Goal: Task Accomplishment & Management: Use online tool/utility

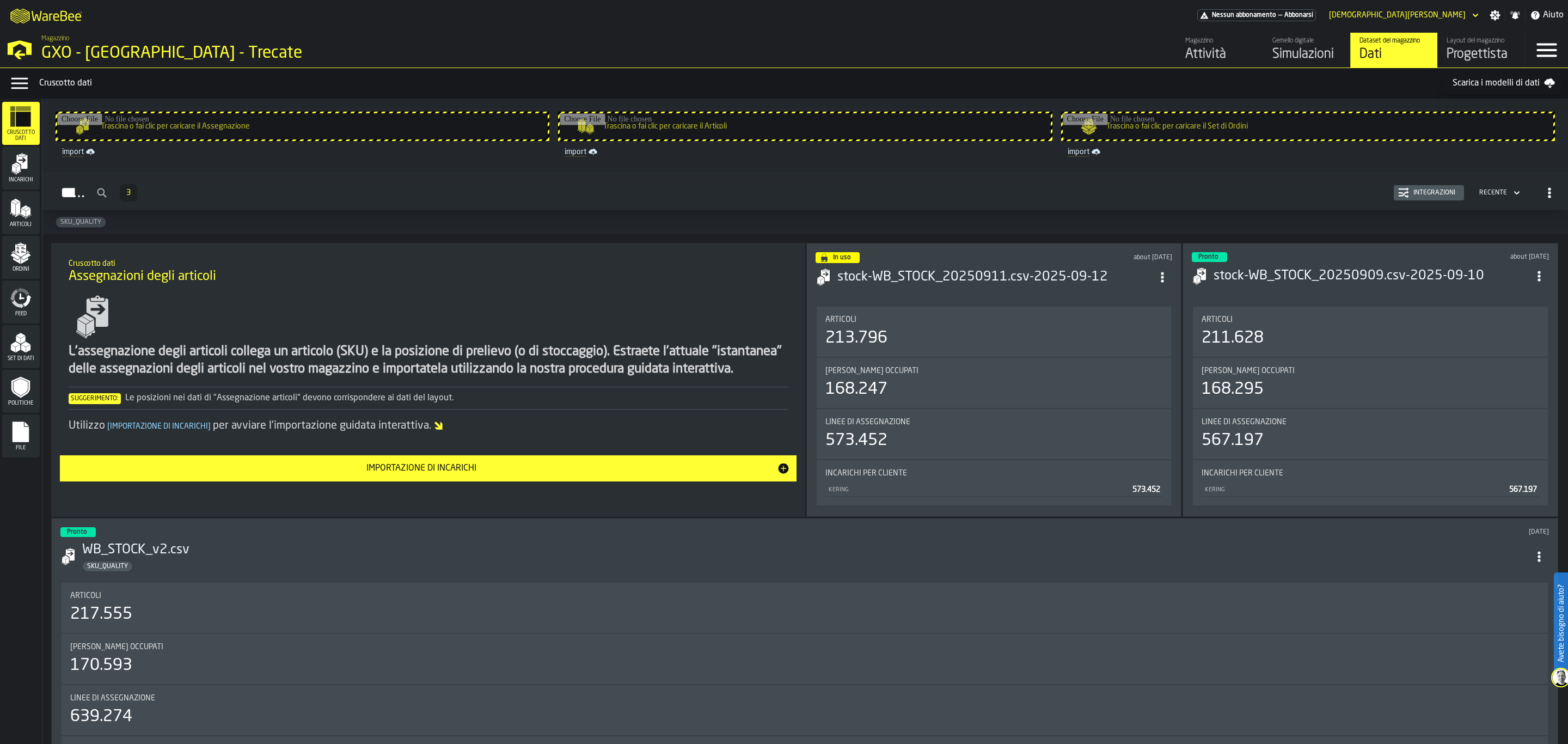
click at [1304, 38] on div "Gemello digitale" at bounding box center [1307, 41] width 69 height 8
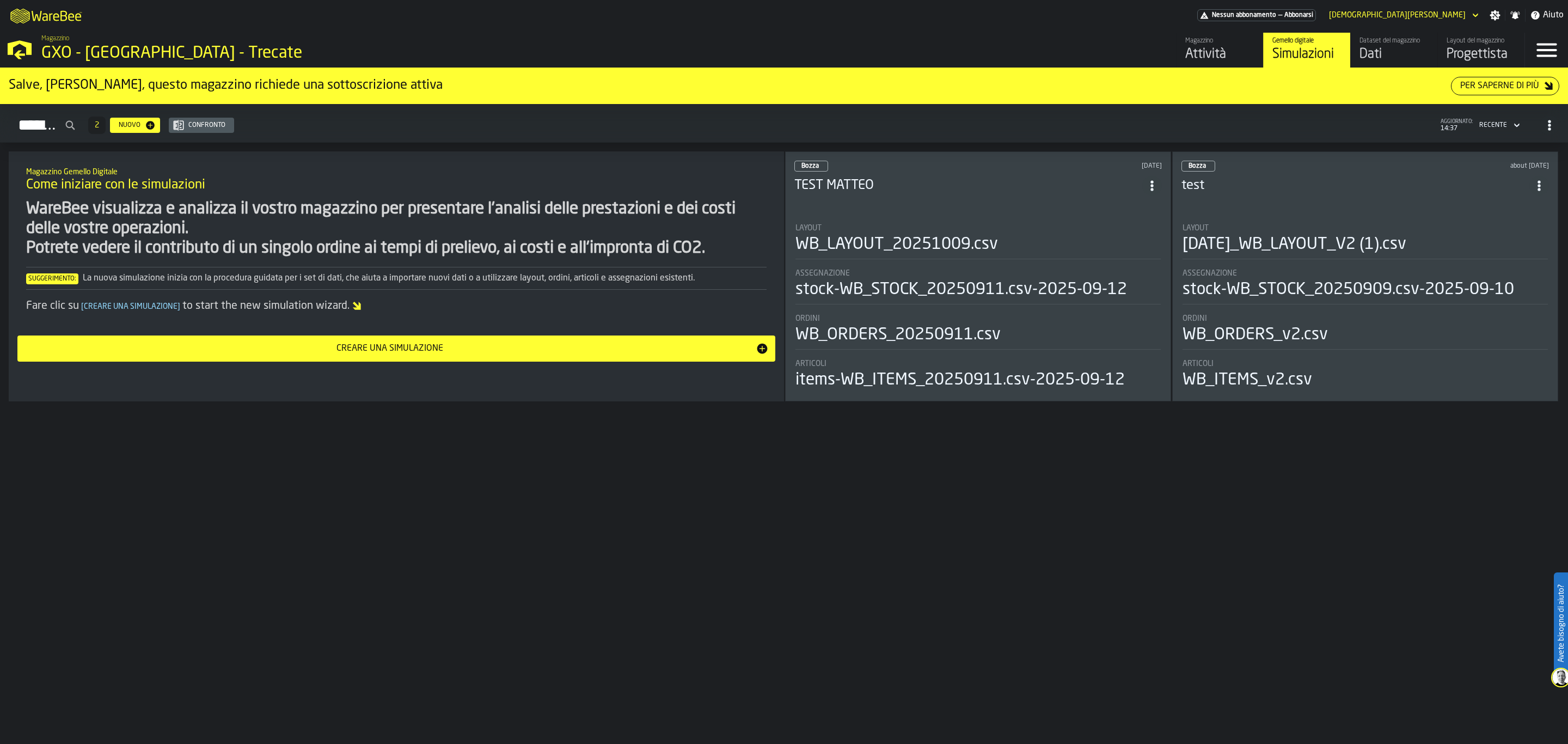
click at [1115, 214] on li "Layout WB_LAYOUT_20251009.csv Assegnazione stock-WB_STOCK_20250911.csv-2025-09-…" at bounding box center [978, 303] width 368 height 177
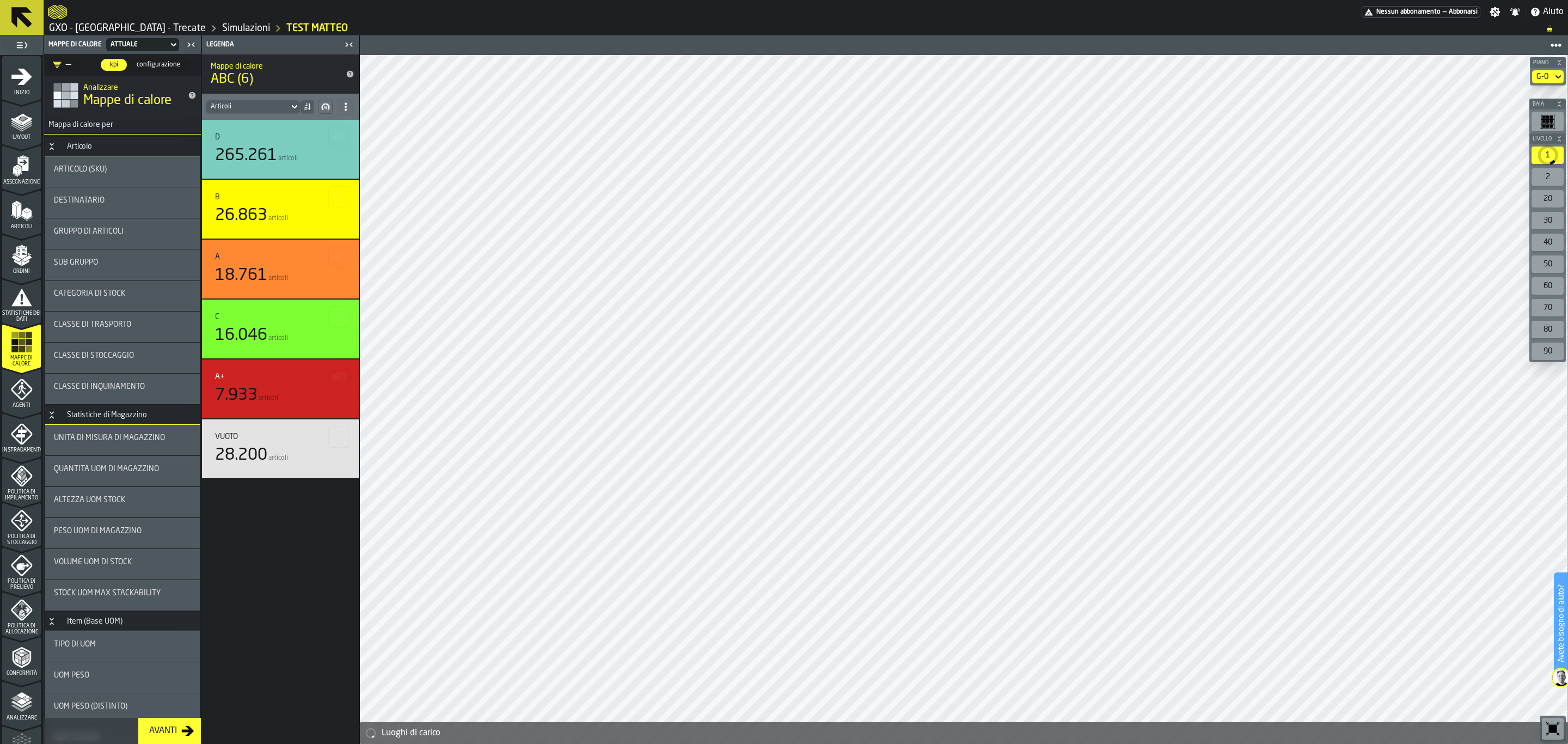
click at [1556, 77] on icon at bounding box center [1558, 77] width 5 height 4
click at [1521, 149] on div "G-2" at bounding box center [1528, 148] width 57 height 13
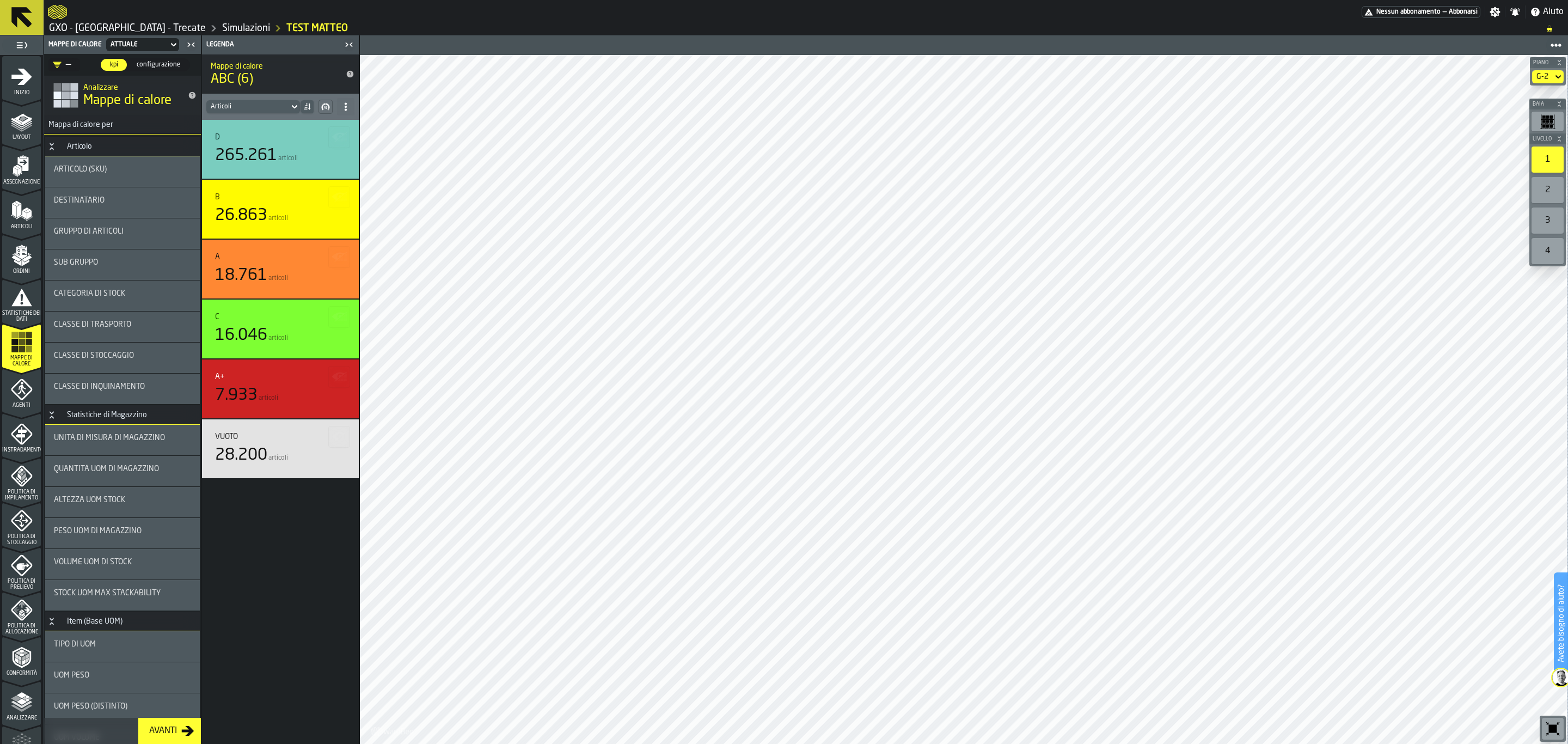
click at [1545, 72] on div "G-2" at bounding box center [1542, 77] width 12 height 9
click at [1541, 74] on div "G-2" at bounding box center [1542, 77] width 12 height 9
click at [1516, 123] on div "G-1" at bounding box center [1528, 122] width 57 height 13
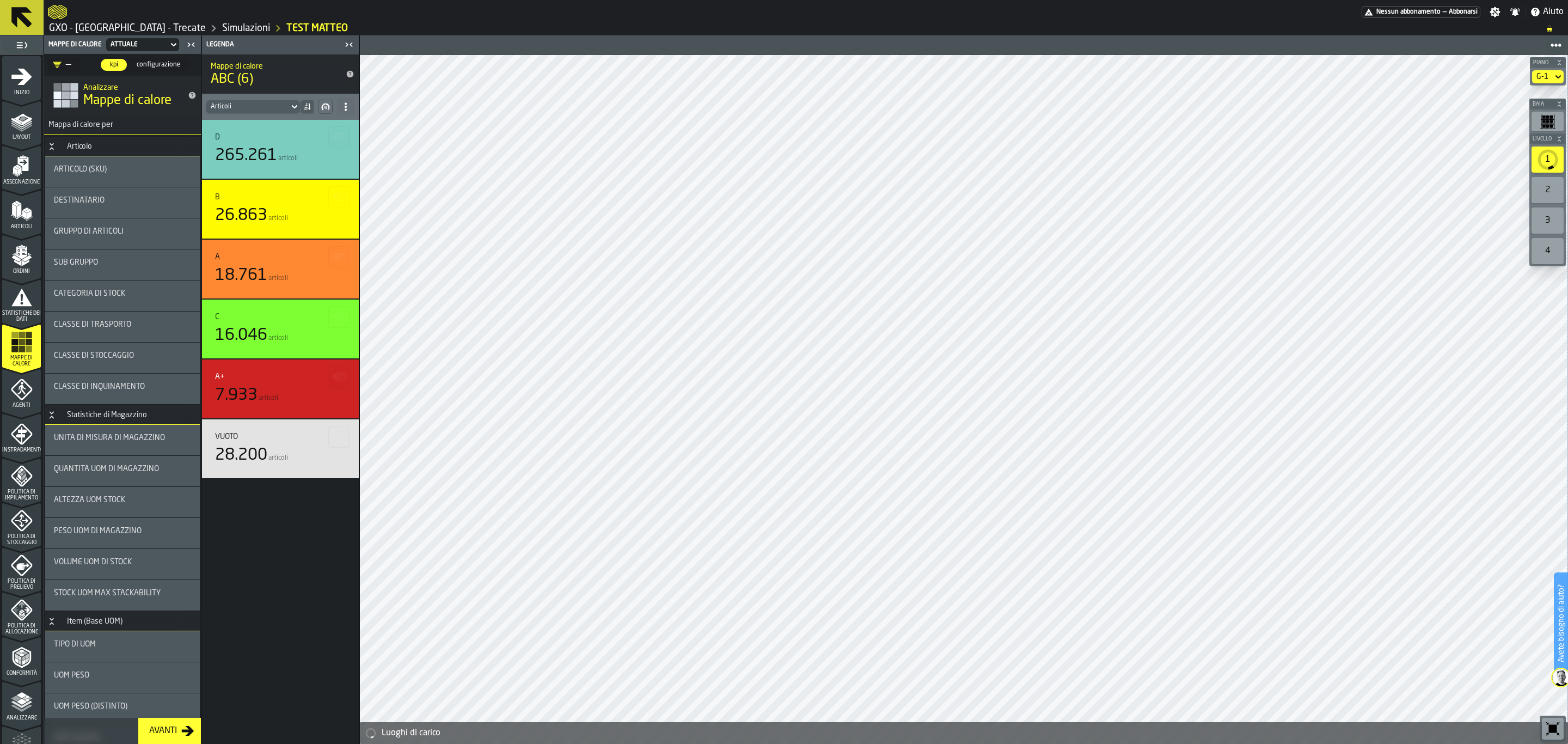
click at [1554, 80] on icon at bounding box center [1558, 76] width 11 height 13
click at [1516, 152] on div "G-2" at bounding box center [1528, 148] width 57 height 13
click at [1519, 141] on li "G-2" at bounding box center [1528, 149] width 69 height 26
click at [1524, 150] on div "G-2" at bounding box center [1528, 148] width 57 height 13
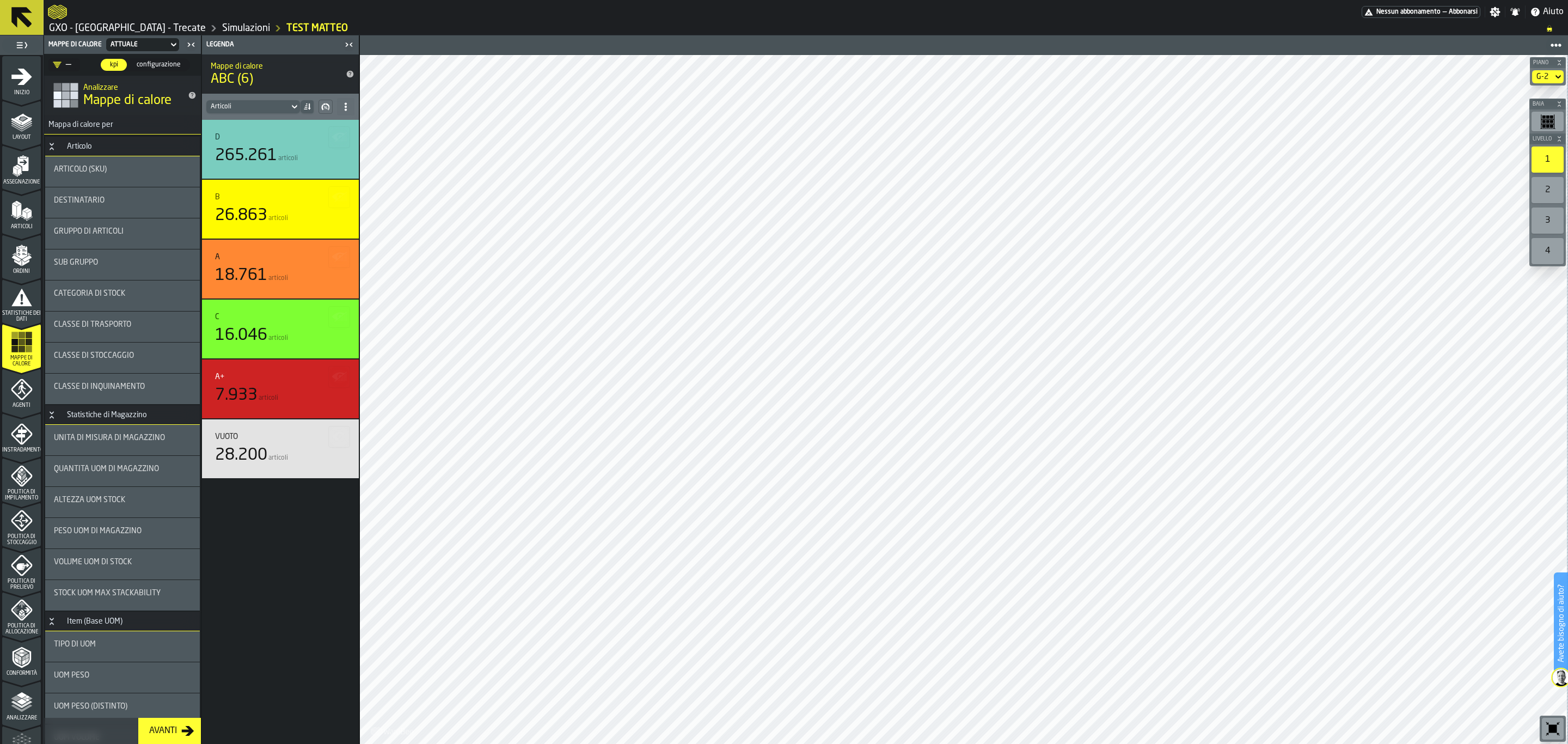
click at [1550, 79] on div "G-2" at bounding box center [1542, 76] width 21 height 13
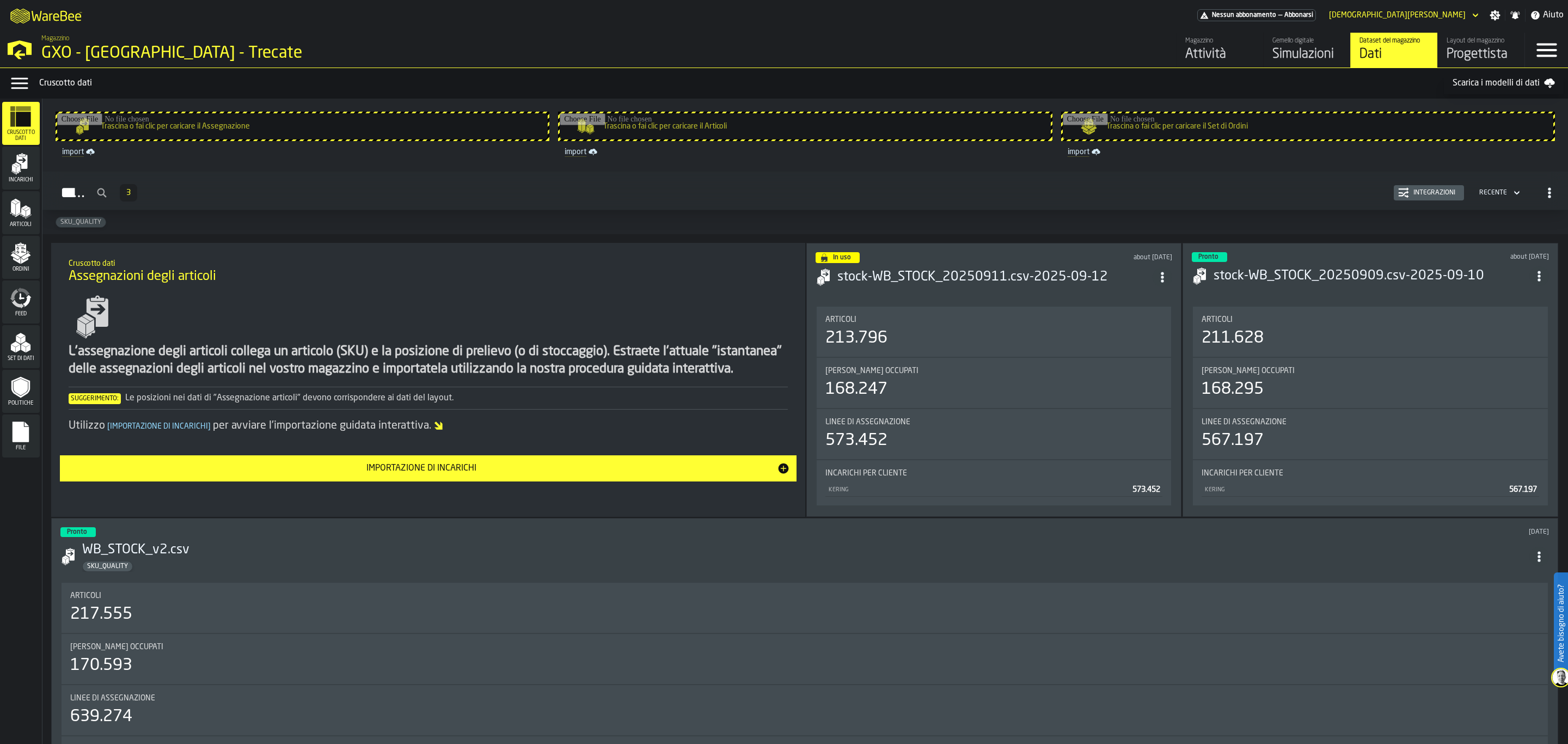
click at [1472, 54] on div "Progettista" at bounding box center [1482, 54] width 69 height 18
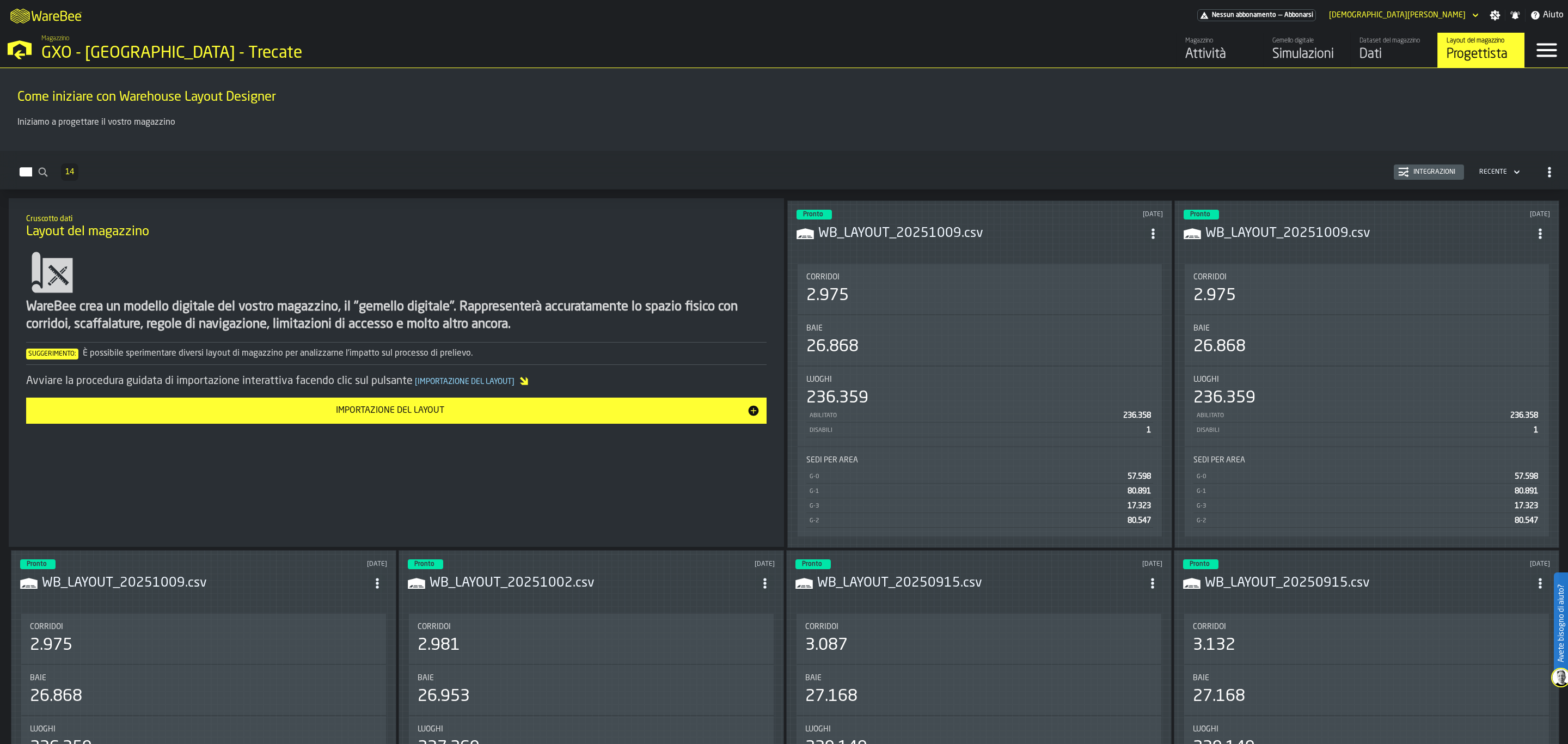
click at [903, 237] on h3 "WB_LAYOUT_20251009.csv" at bounding box center [981, 233] width 325 height 18
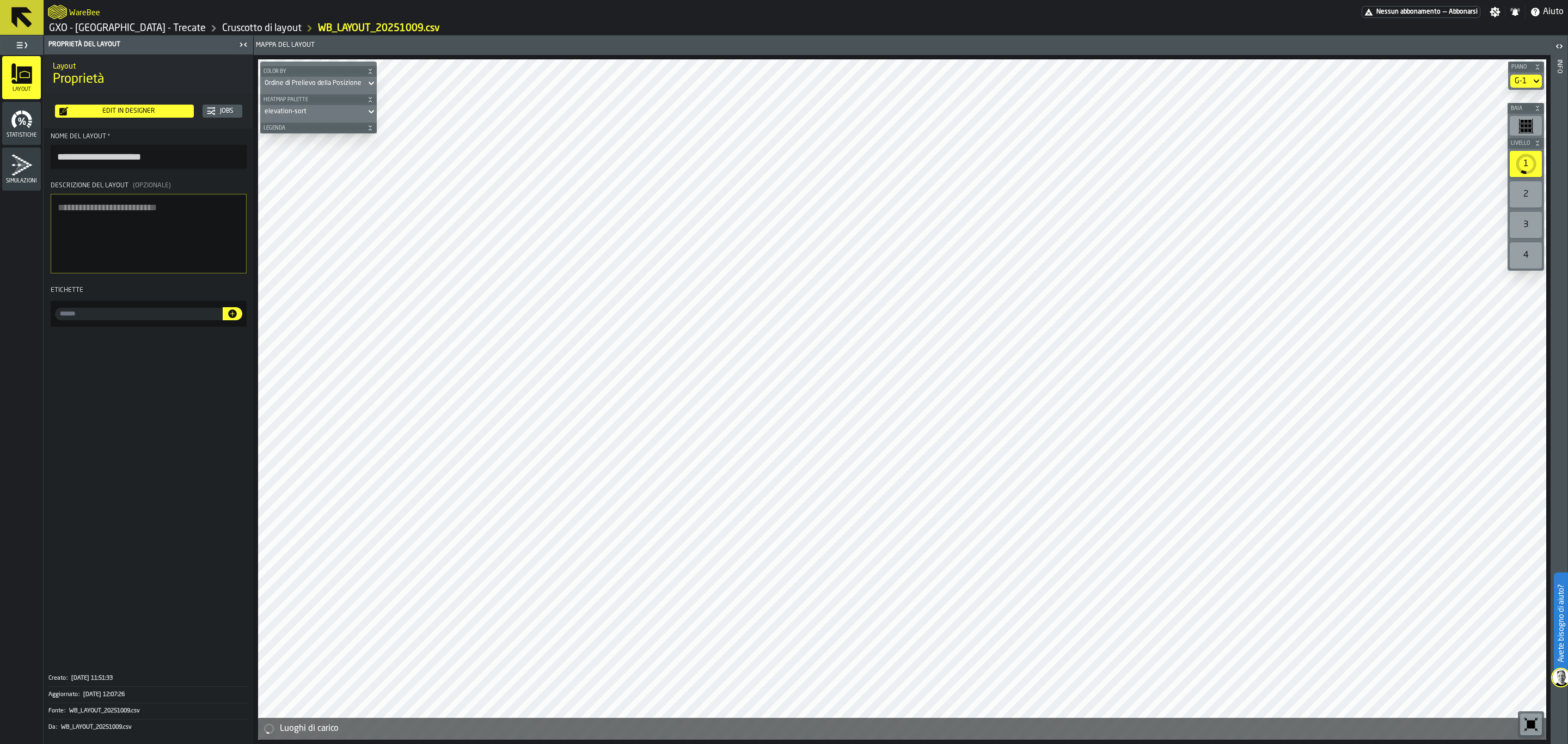
click at [1517, 65] on span "Piano" at bounding box center [1521, 68] width 23 height 6
click at [1528, 65] on span "Piano" at bounding box center [1522, 68] width 19 height 6
click at [1527, 83] on div "G-1" at bounding box center [1521, 81] width 21 height 13
click at [1519, 108] on li "G-0" at bounding box center [1507, 100] width 69 height 26
